Goal: Use online tool/utility: Utilize a website feature to perform a specific function

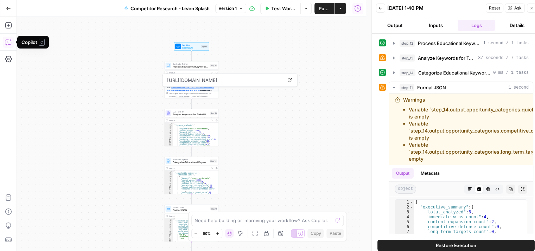
click at [10, 41] on icon "button" at bounding box center [8, 42] width 7 height 7
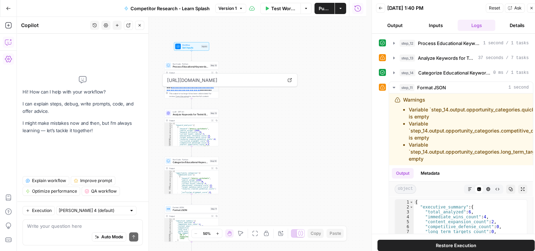
click at [8, 57] on icon "button" at bounding box center [8, 59] width 7 height 7
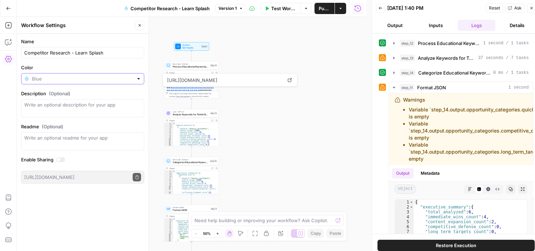
click at [50, 76] on input "Color" at bounding box center [82, 78] width 101 height 7
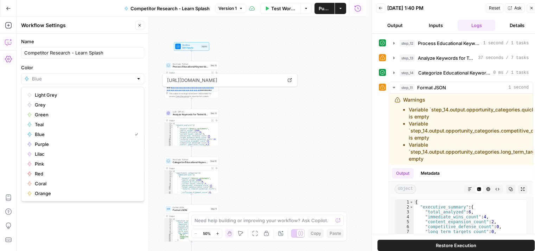
type input "Blue"
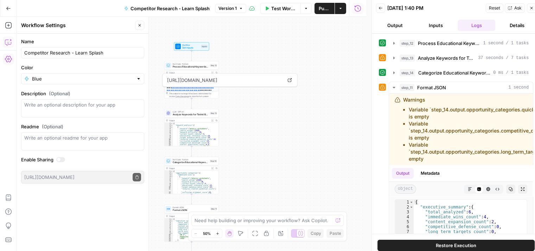
click at [4, 42] on button "Copilot" at bounding box center [8, 42] width 11 height 11
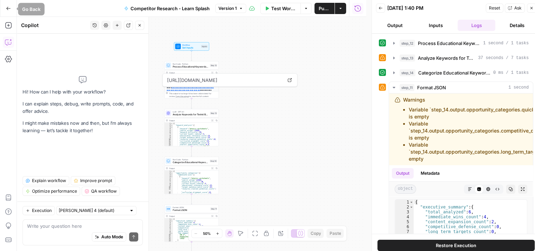
click at [11, 9] on button "Go Back" at bounding box center [8, 8] width 13 height 13
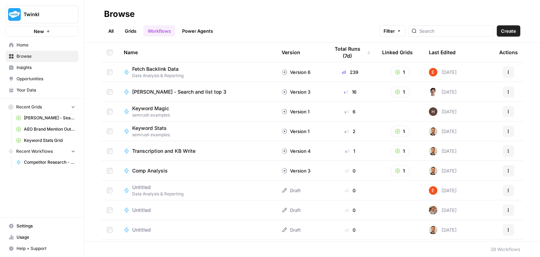
click at [510, 27] on span "Create" at bounding box center [508, 30] width 15 height 7
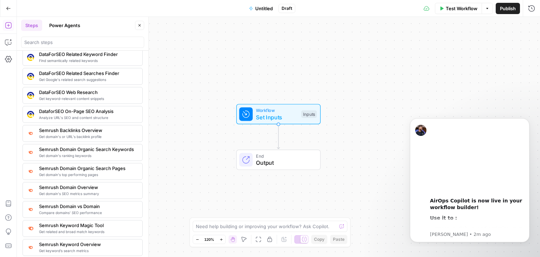
scroll to position [739, 0]
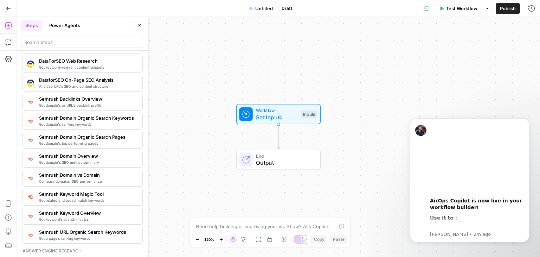
click at [89, 197] on span "Get related and broad match keywords" at bounding box center [88, 200] width 98 height 6
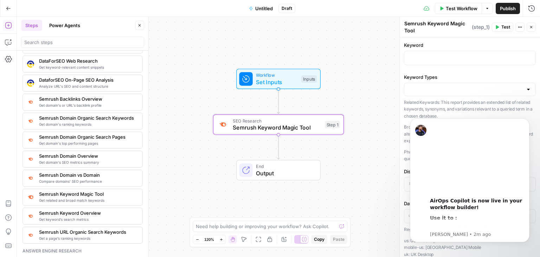
click at [268, 171] on span "Output" at bounding box center [284, 173] width 57 height 8
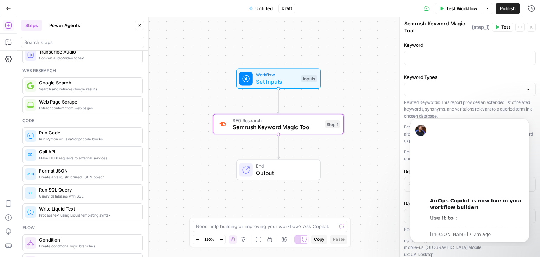
scroll to position [0, 0]
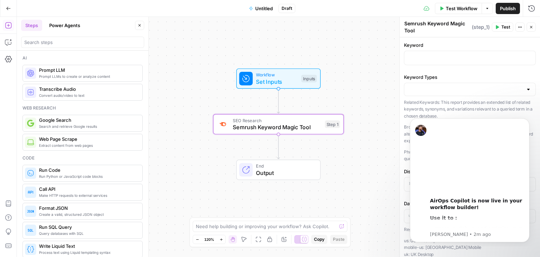
click at [58, 75] on span "Prompt LLMs to create or analyze content" at bounding box center [88, 77] width 98 height 6
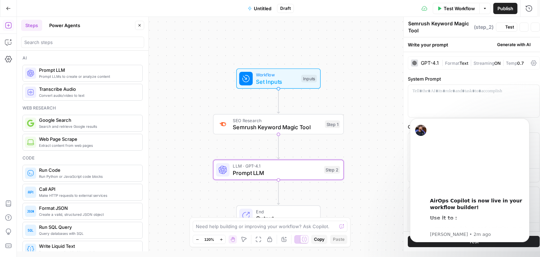
type textarea "Prompt LLM"
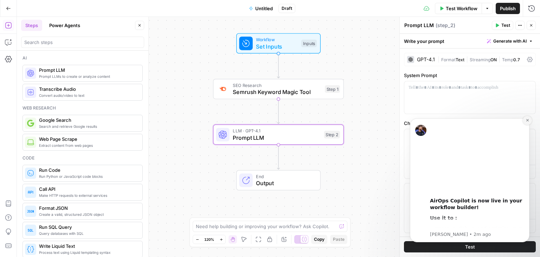
click at [528, 118] on button "Dismiss notification" at bounding box center [527, 120] width 9 height 9
